Goal: Information Seeking & Learning: Learn about a topic

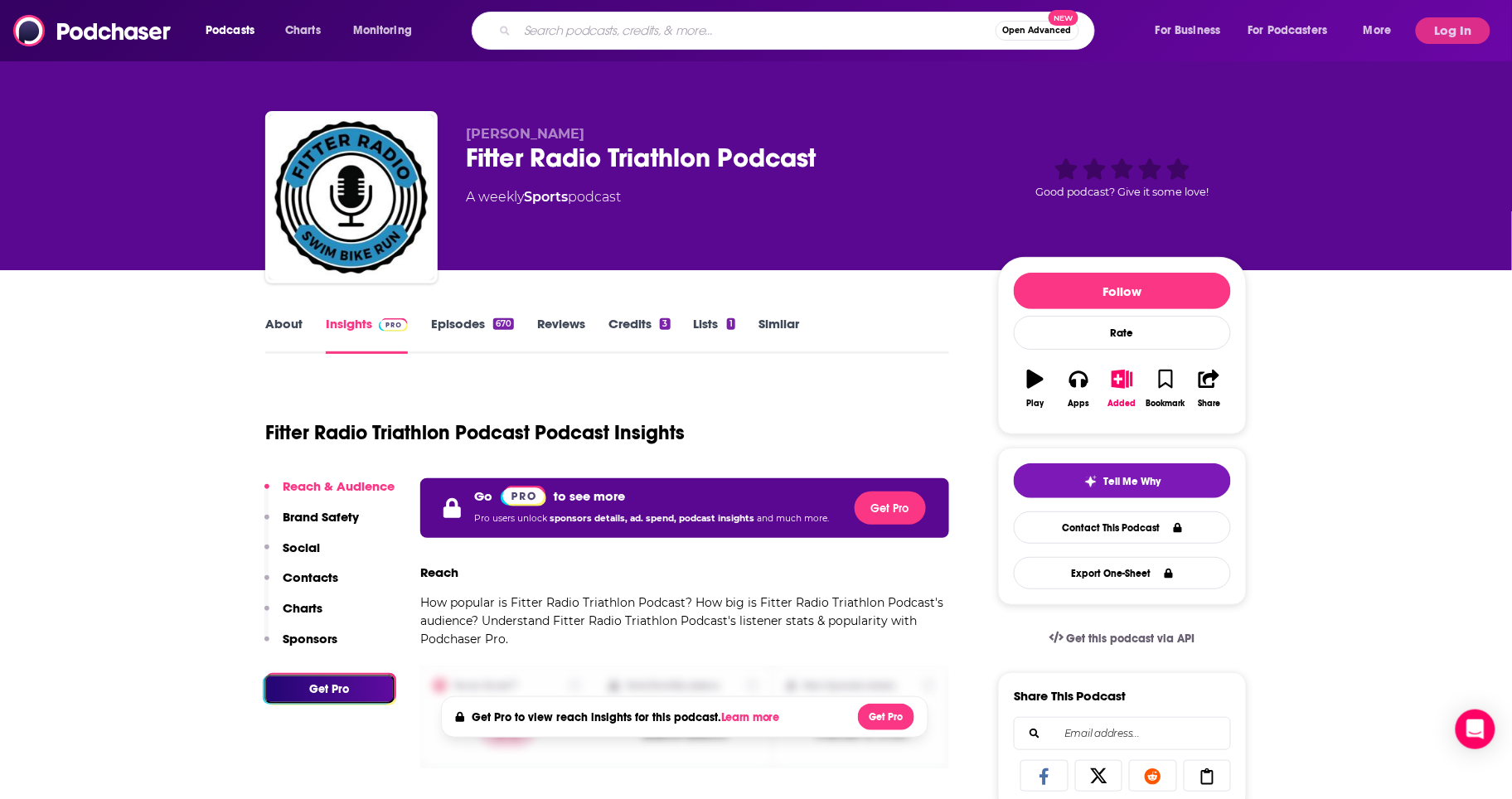
click at [645, 29] on input "Search podcasts, credits, & more..." at bounding box center [756, 30] width 478 height 27
type input "gear30"
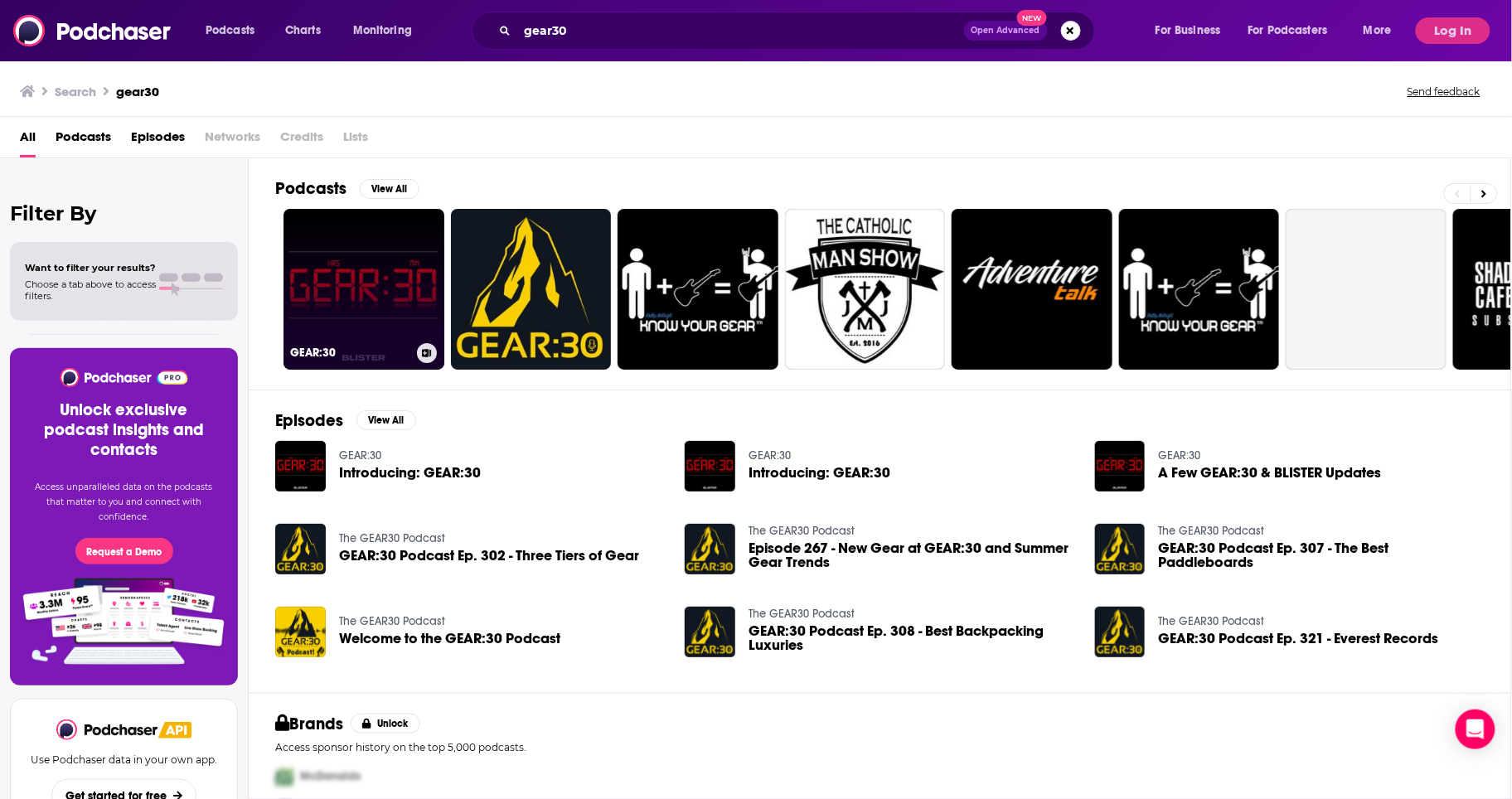
click at [355, 284] on link "GEAR:30" at bounding box center [364, 290] width 161 height 161
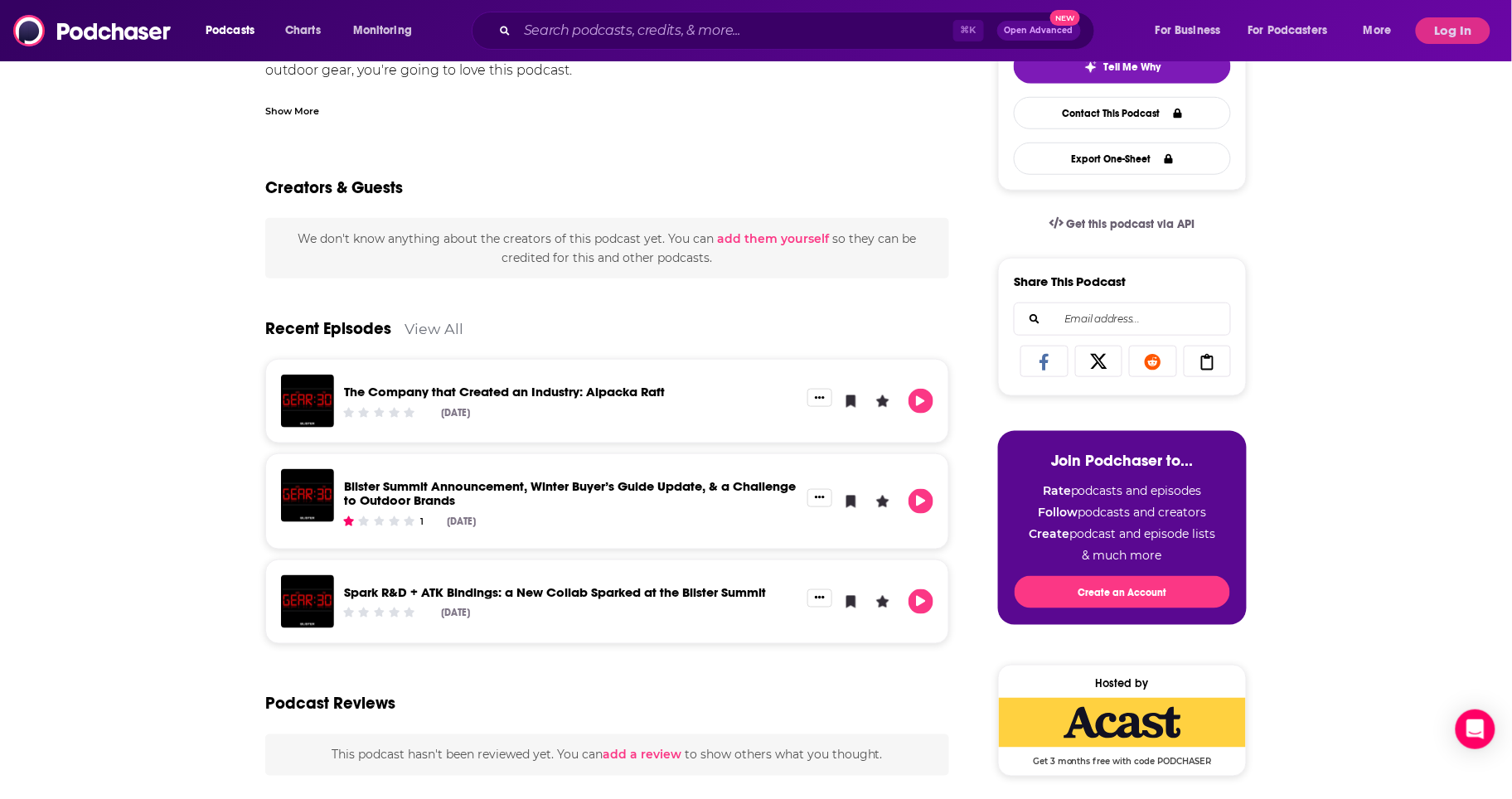
scroll to position [117, 0]
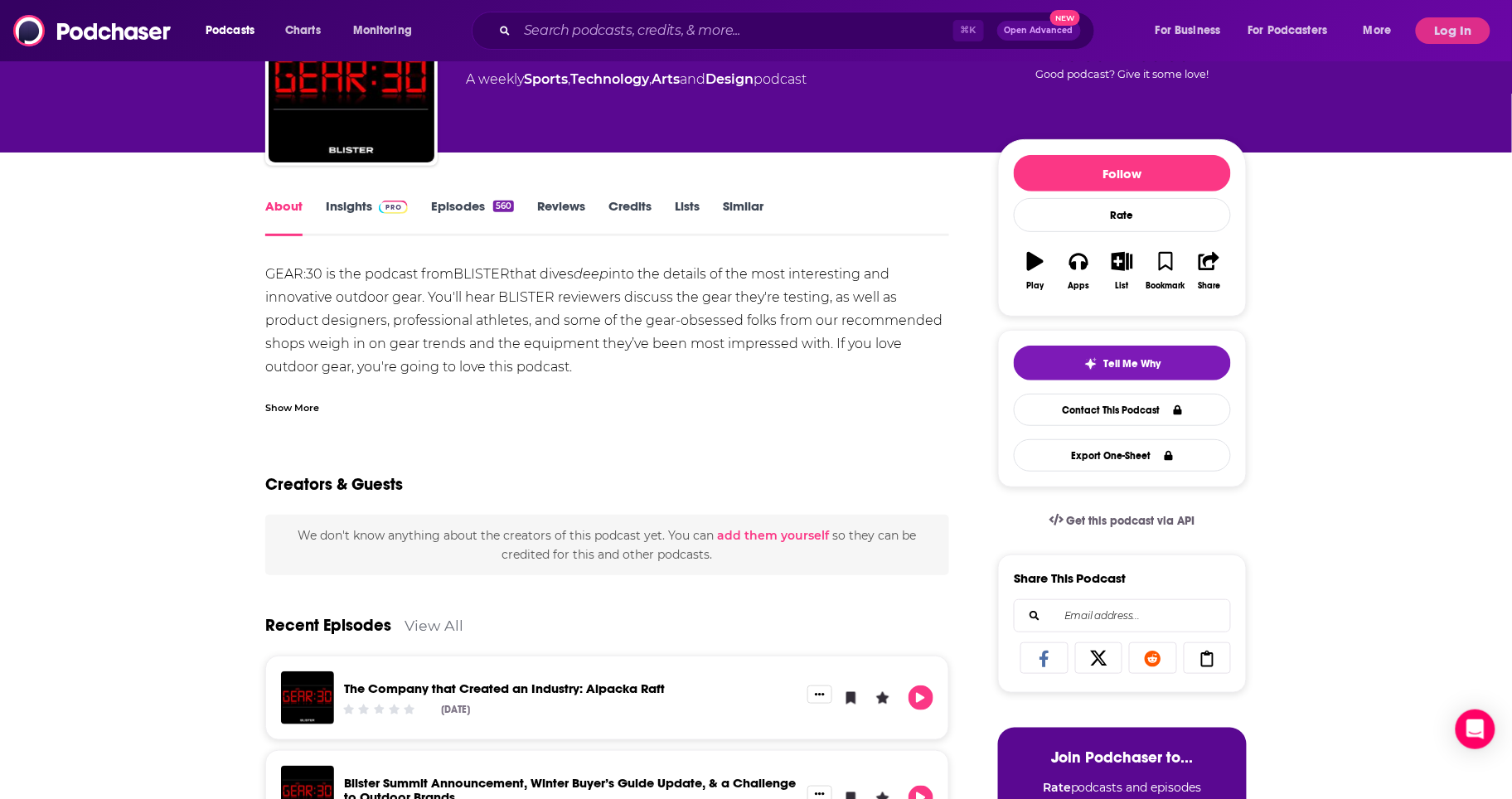
click at [360, 206] on link "Insights" at bounding box center [366, 217] width 82 height 38
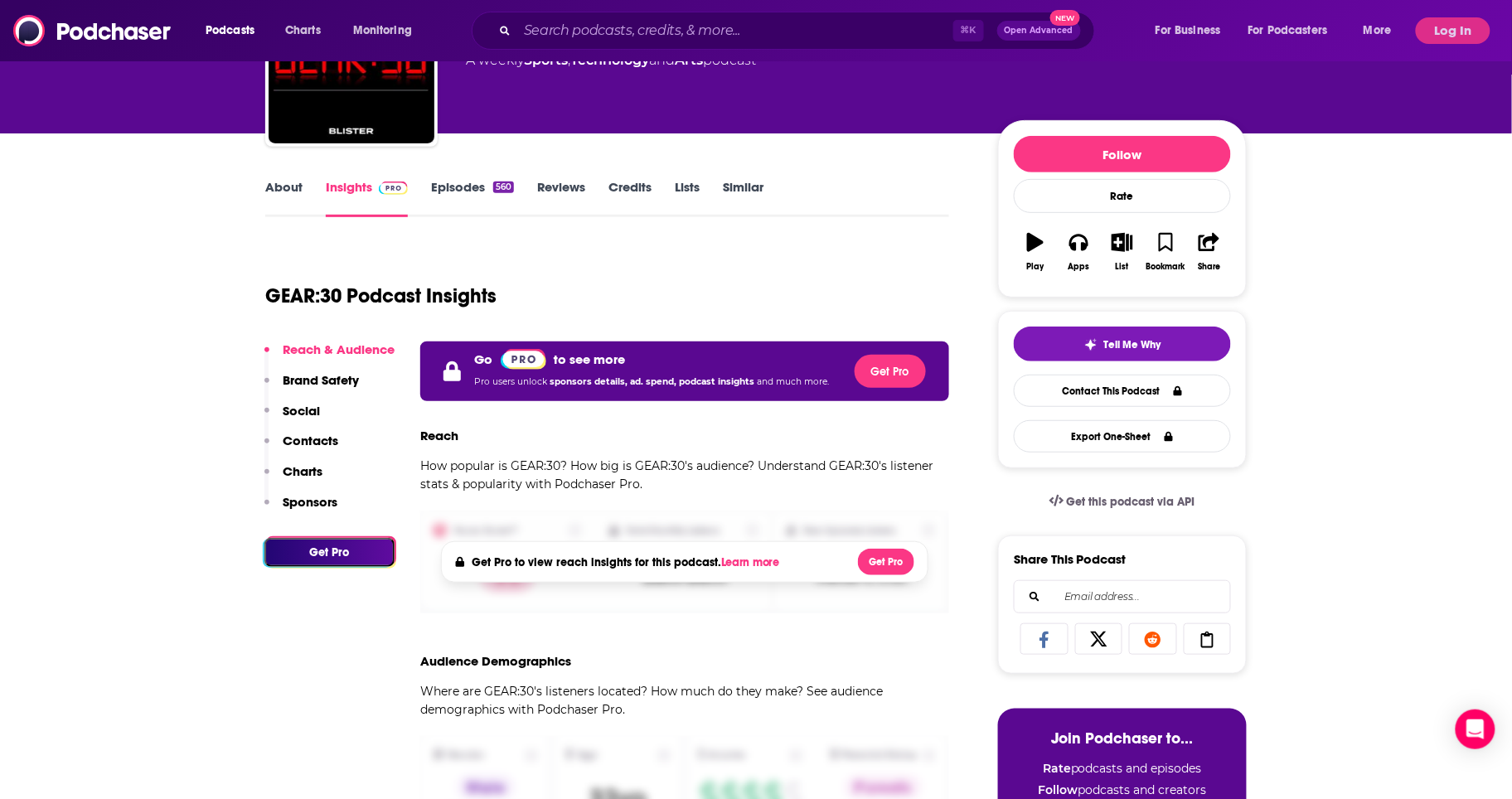
scroll to position [415, 0]
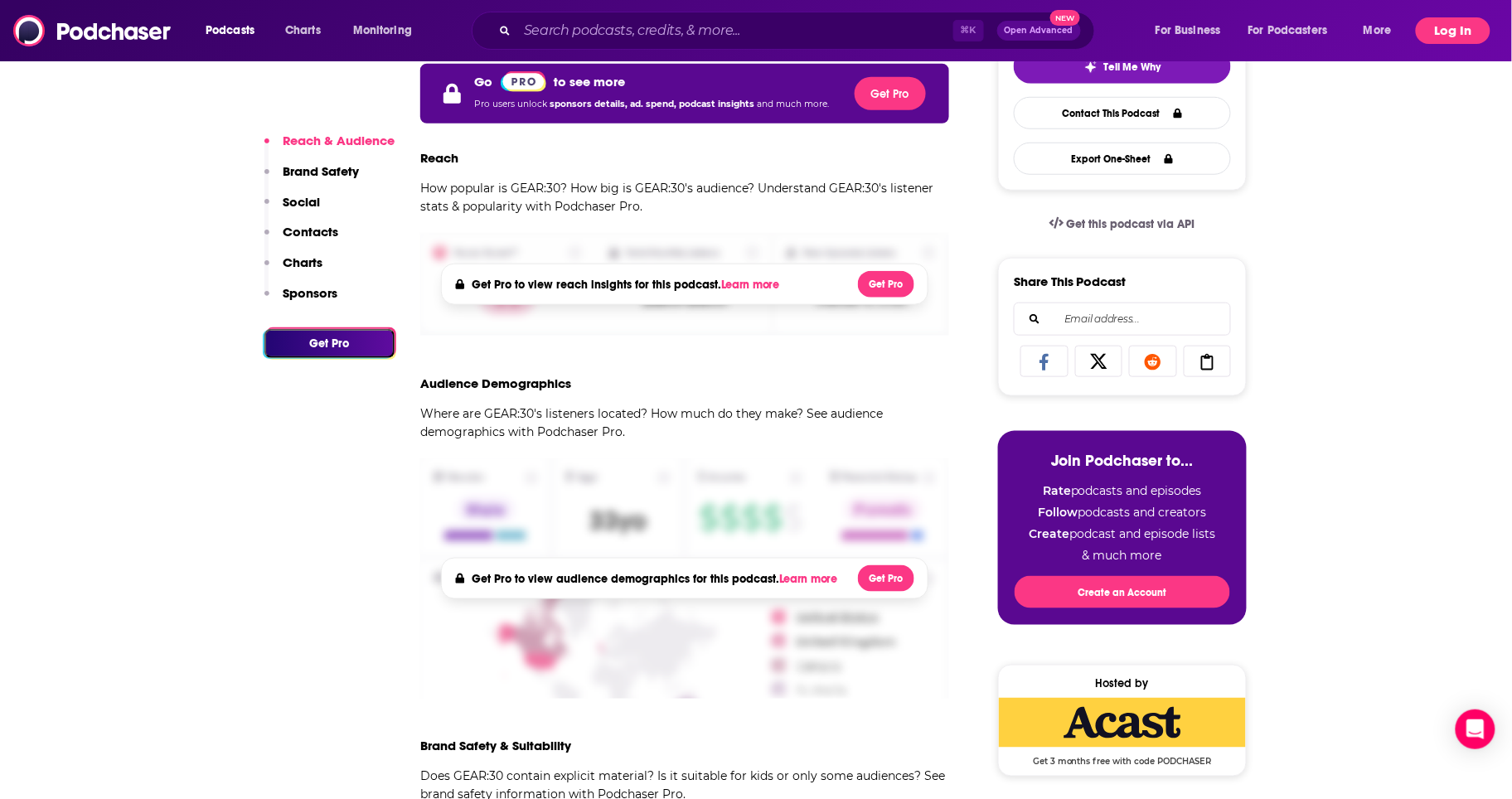
click at [1447, 30] on button "Log In" at bounding box center [1453, 30] width 75 height 27
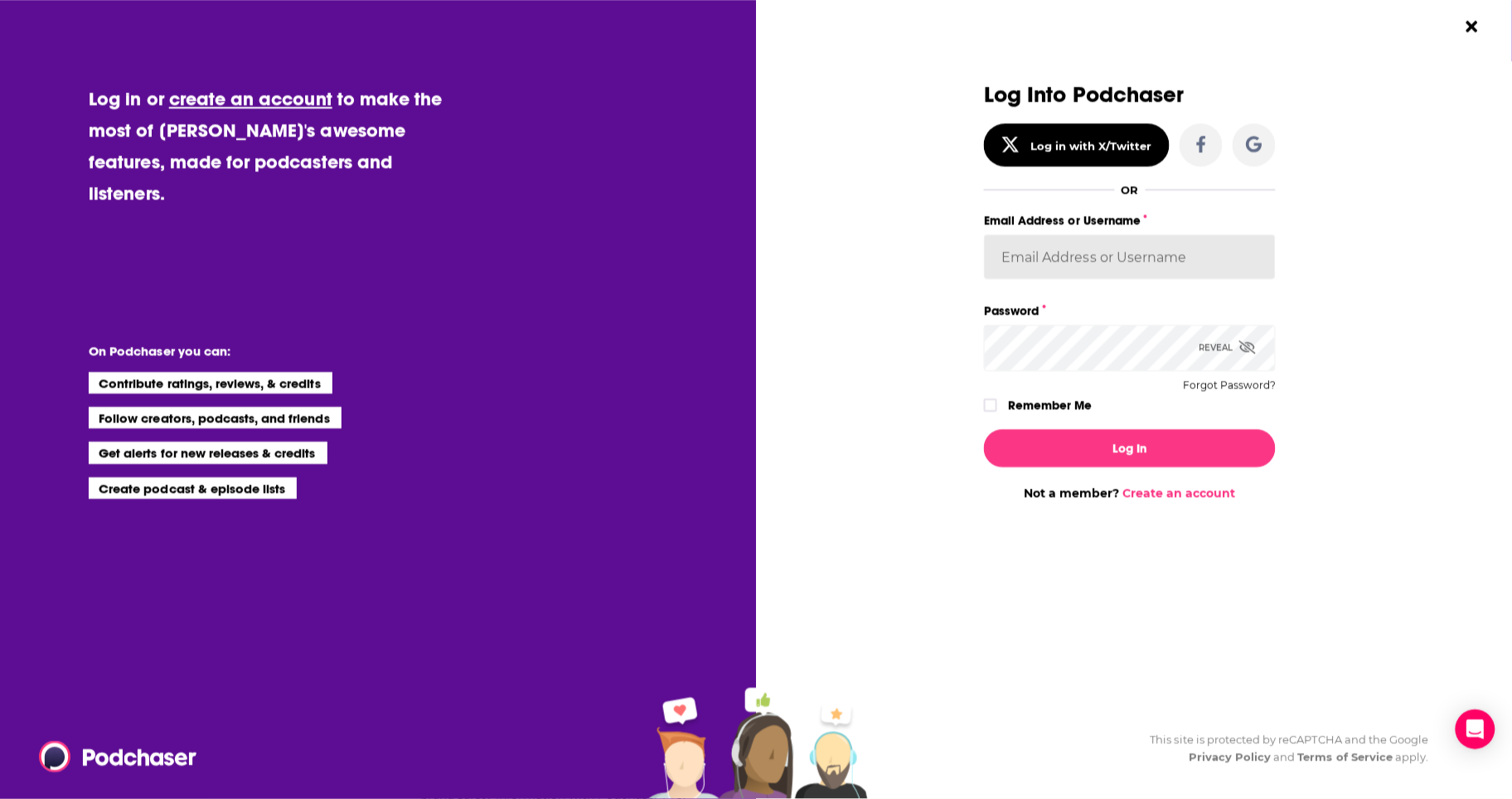
type input "backbonemedia"
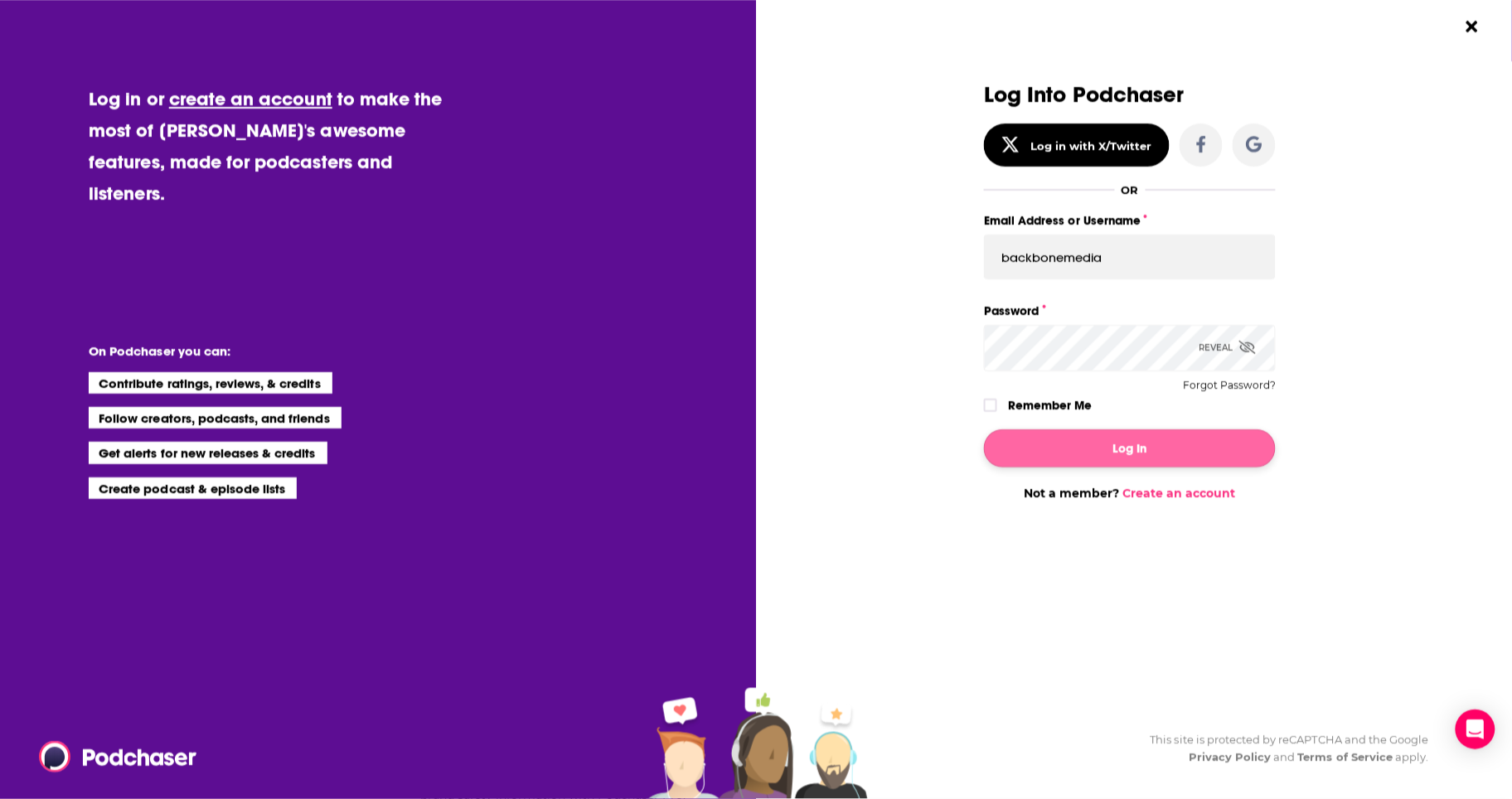
click at [1068, 440] on button "Log In" at bounding box center [1130, 449] width 292 height 38
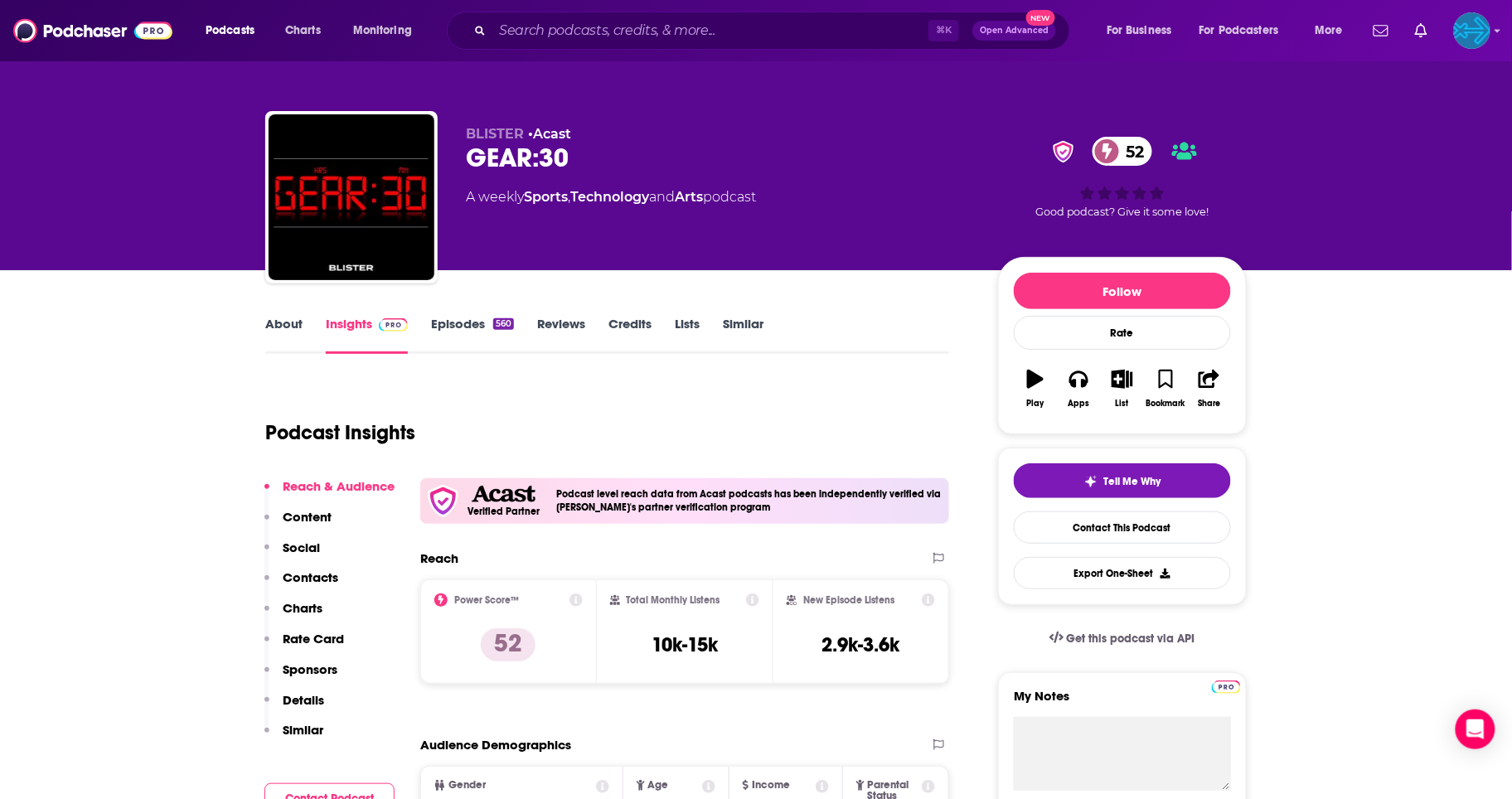
scroll to position [210, 0]
